Goal: Find specific page/section: Find specific page/section

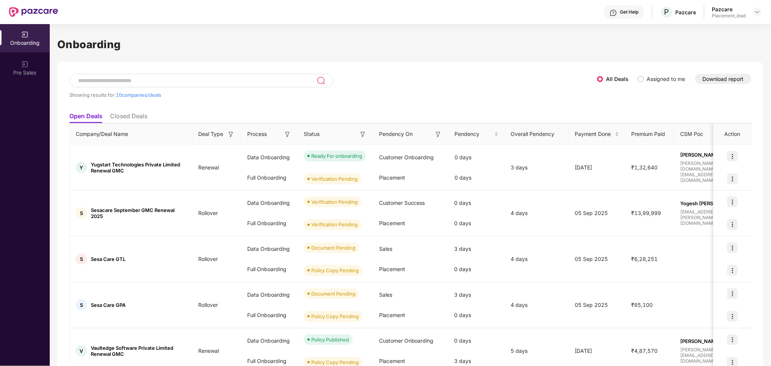
click at [450, 93] on div "Showing results for 10 companies/deals All Deals Assigned to me Download report…" at bounding box center [410, 347] width 706 height 570
click at [442, 79] on div "Showing results for 10 companies/deals" at bounding box center [333, 91] width 528 height 35
